Goal: Transaction & Acquisition: Download file/media

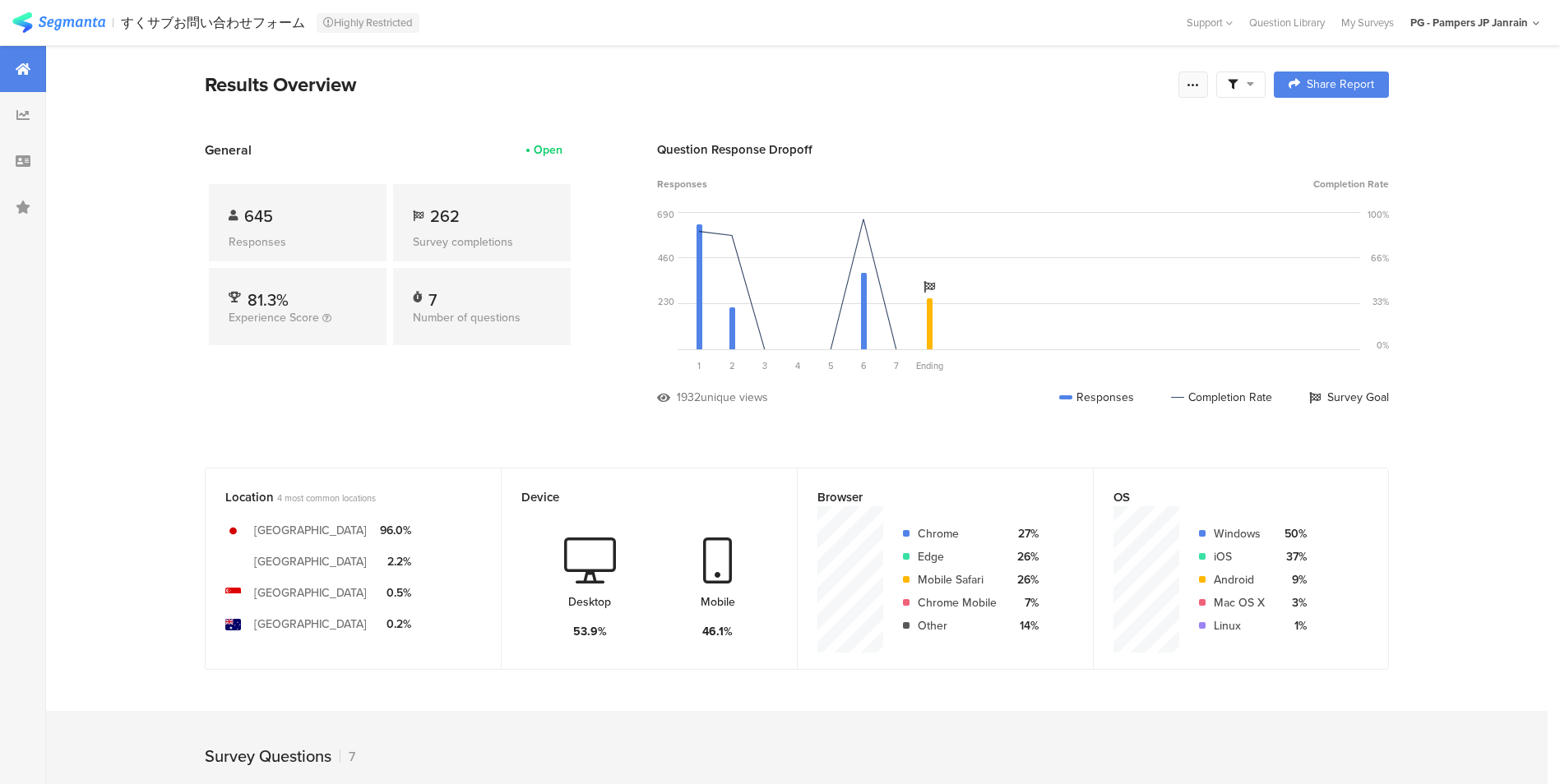
click at [1187, 87] on div at bounding box center [1193, 84] width 29 height 26
click at [1062, 244] on div "Export Results" at bounding box center [1082, 252] width 263 height 16
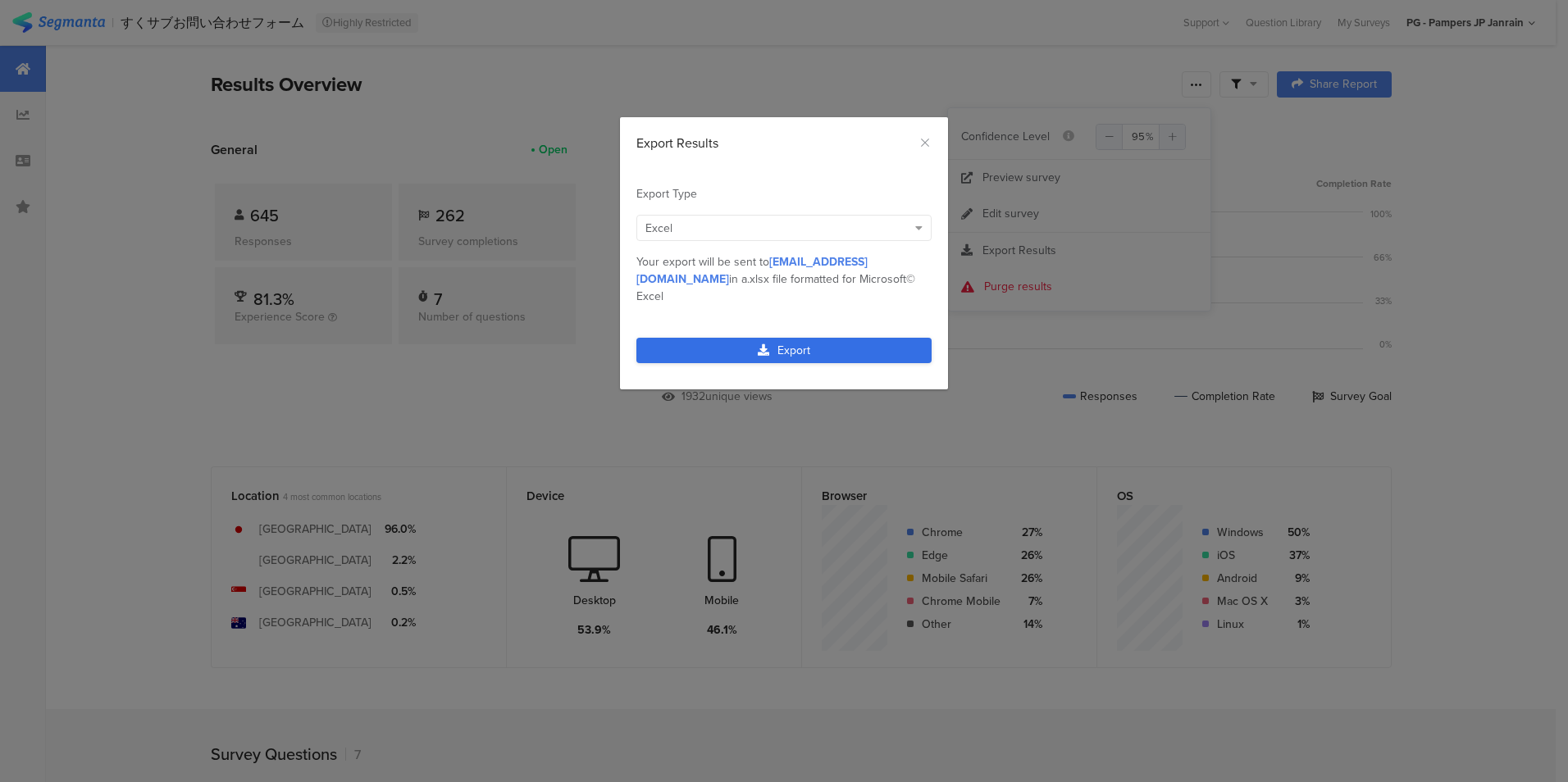
click at [799, 339] on link "Export" at bounding box center [784, 350] width 295 height 25
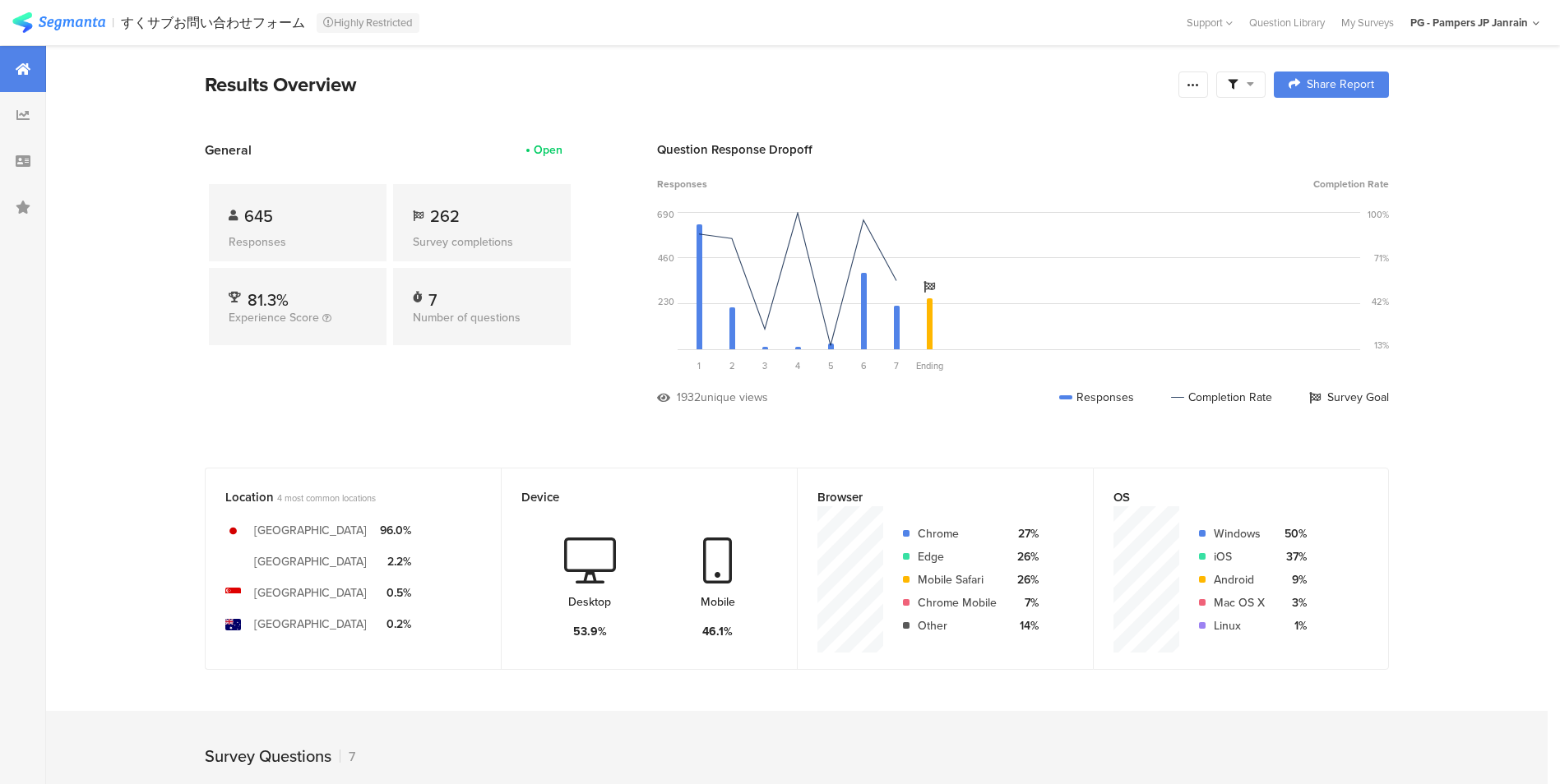
click at [868, 418] on div "Question Response Dropoff Responses Completion Rate 690 460 230 0 Sorry, your b…" at bounding box center [1023, 286] width 732 height 290
